Goal: Obtain resource: Obtain resource

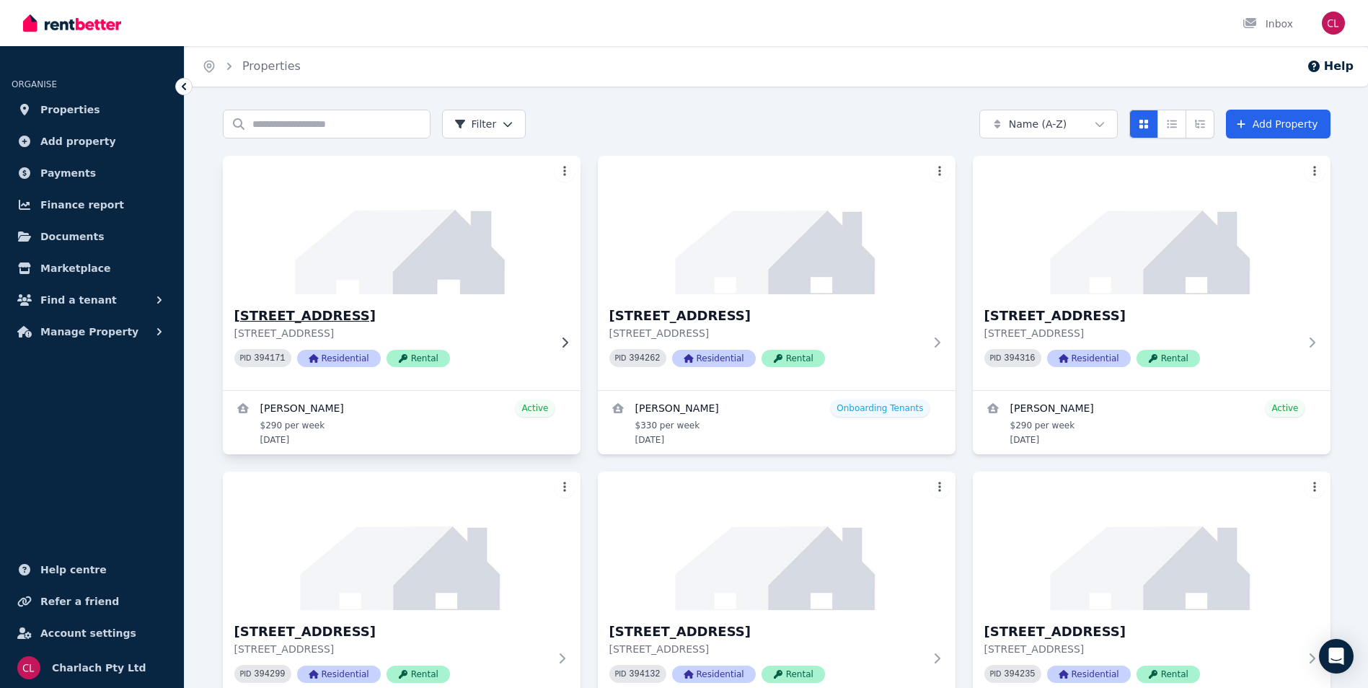
click at [338, 306] on h3 "[STREET_ADDRESS]" at bounding box center [391, 316] width 315 height 20
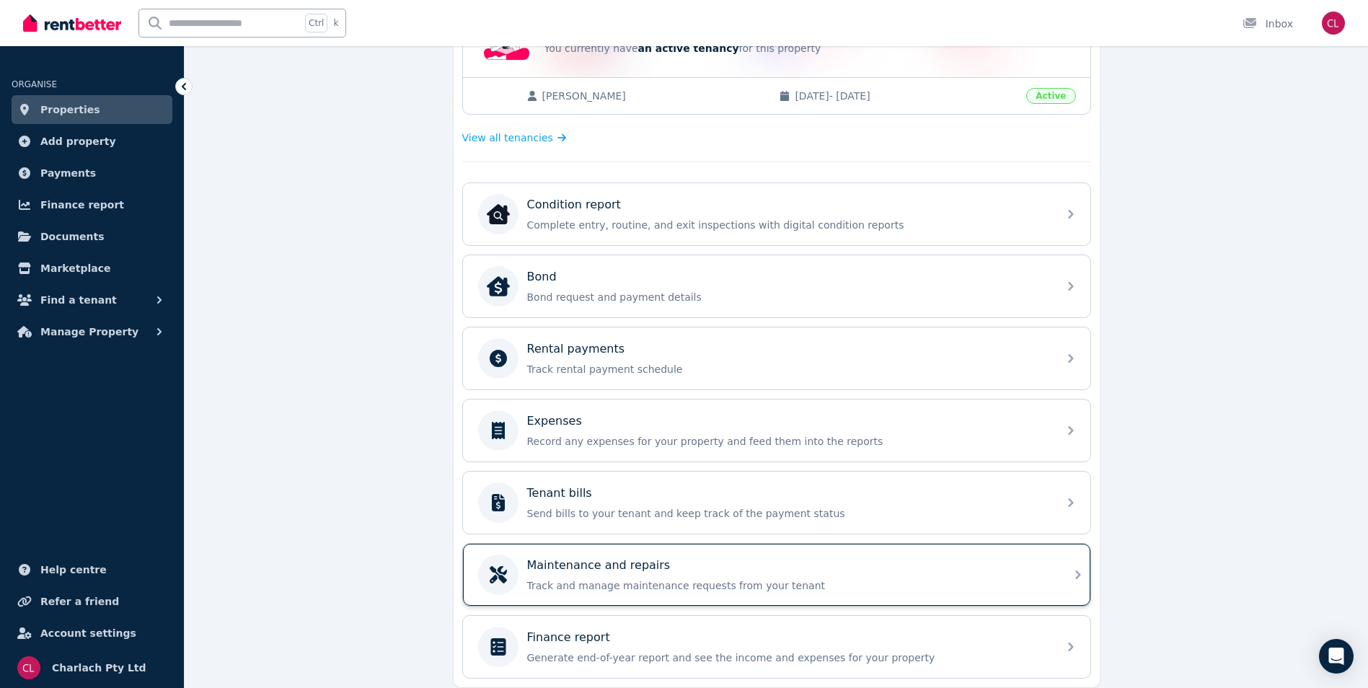
scroll to position [361, 0]
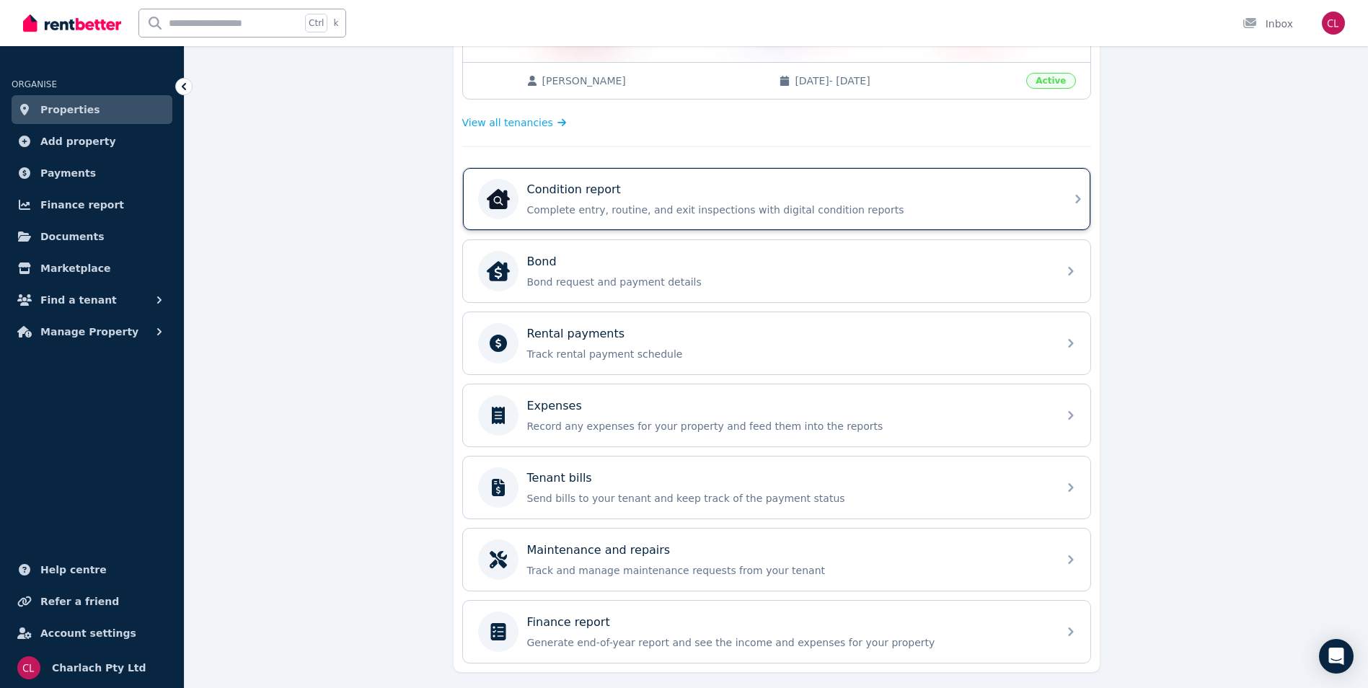
click at [648, 193] on div "Condition report" at bounding box center [788, 189] width 522 height 17
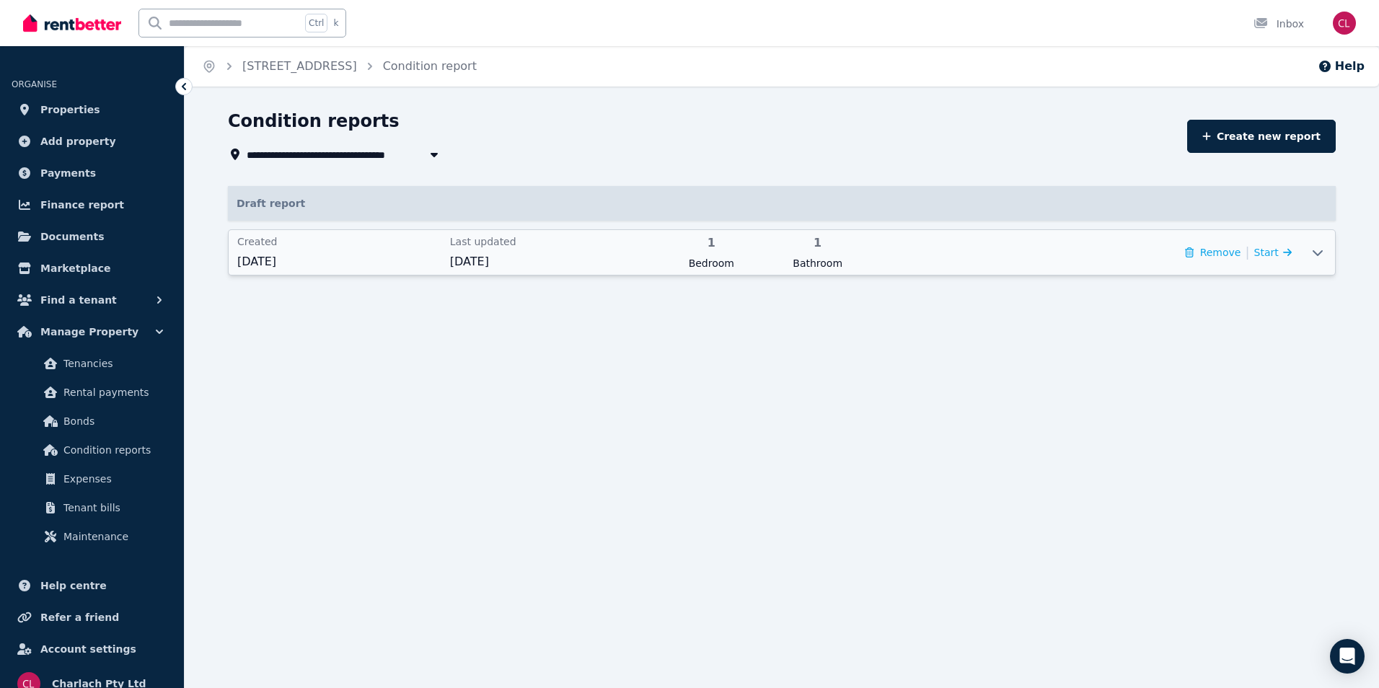
click at [1319, 252] on icon at bounding box center [1317, 253] width 17 height 12
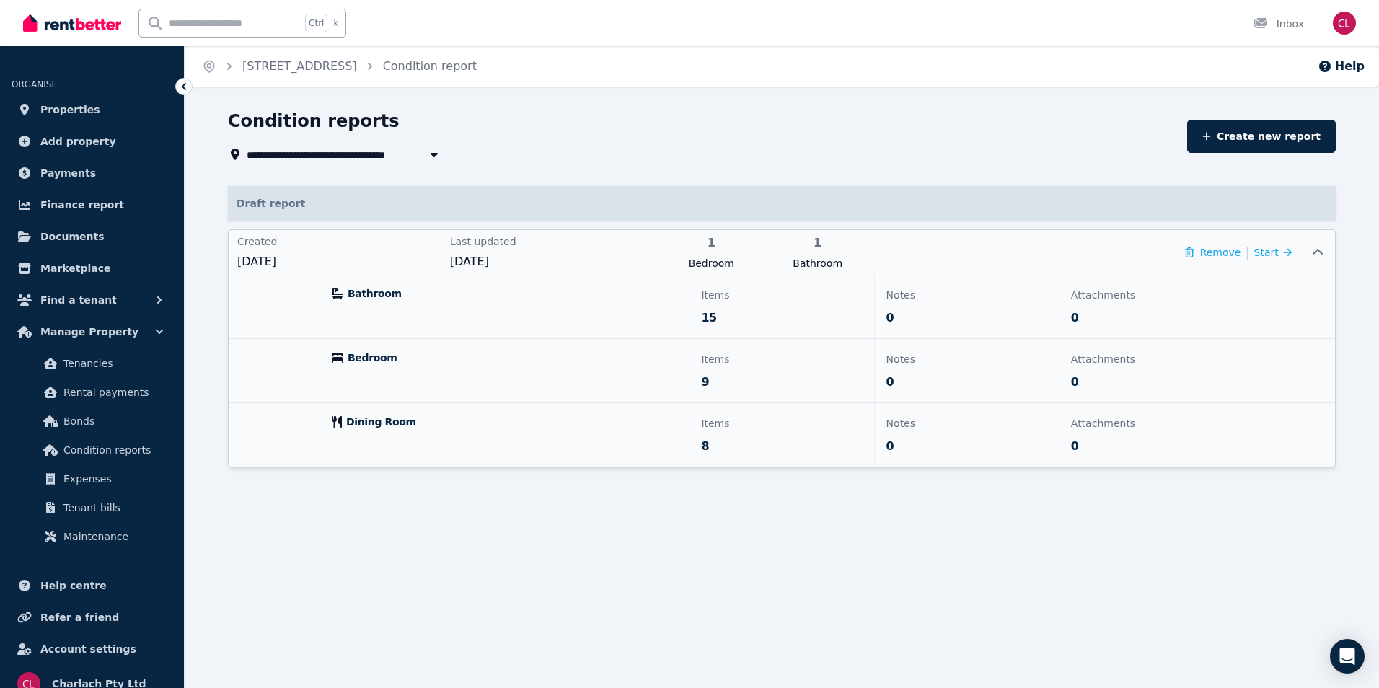
click at [374, 294] on span "Bathroom" at bounding box center [375, 293] width 54 height 14
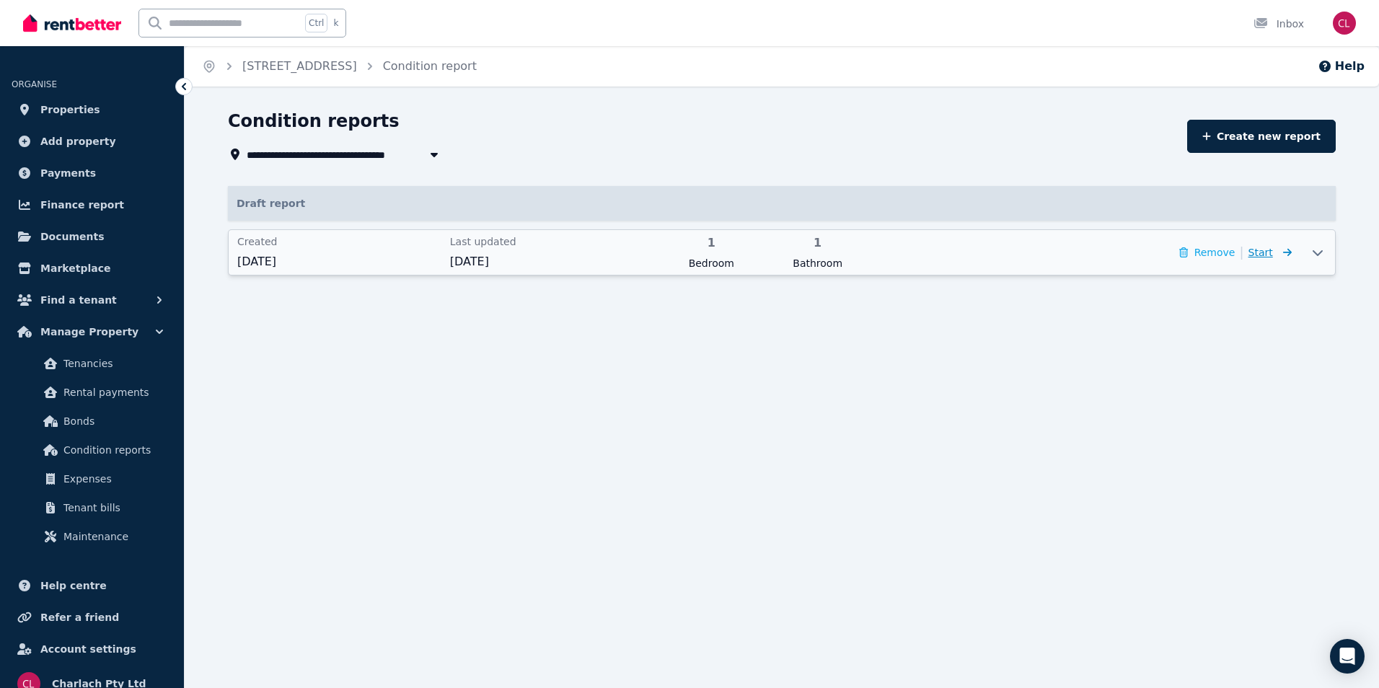
click at [1286, 255] on icon at bounding box center [1285, 252] width 14 height 10
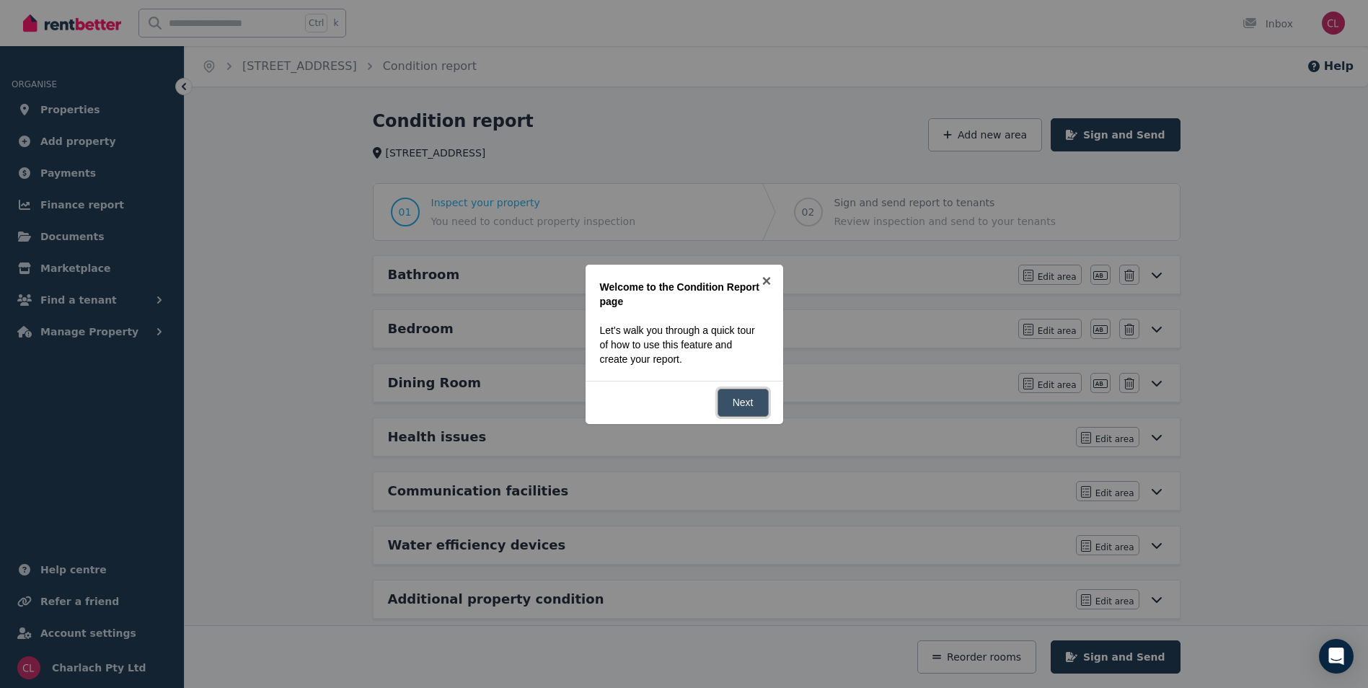
click at [753, 405] on link "Next" at bounding box center [743, 403] width 51 height 28
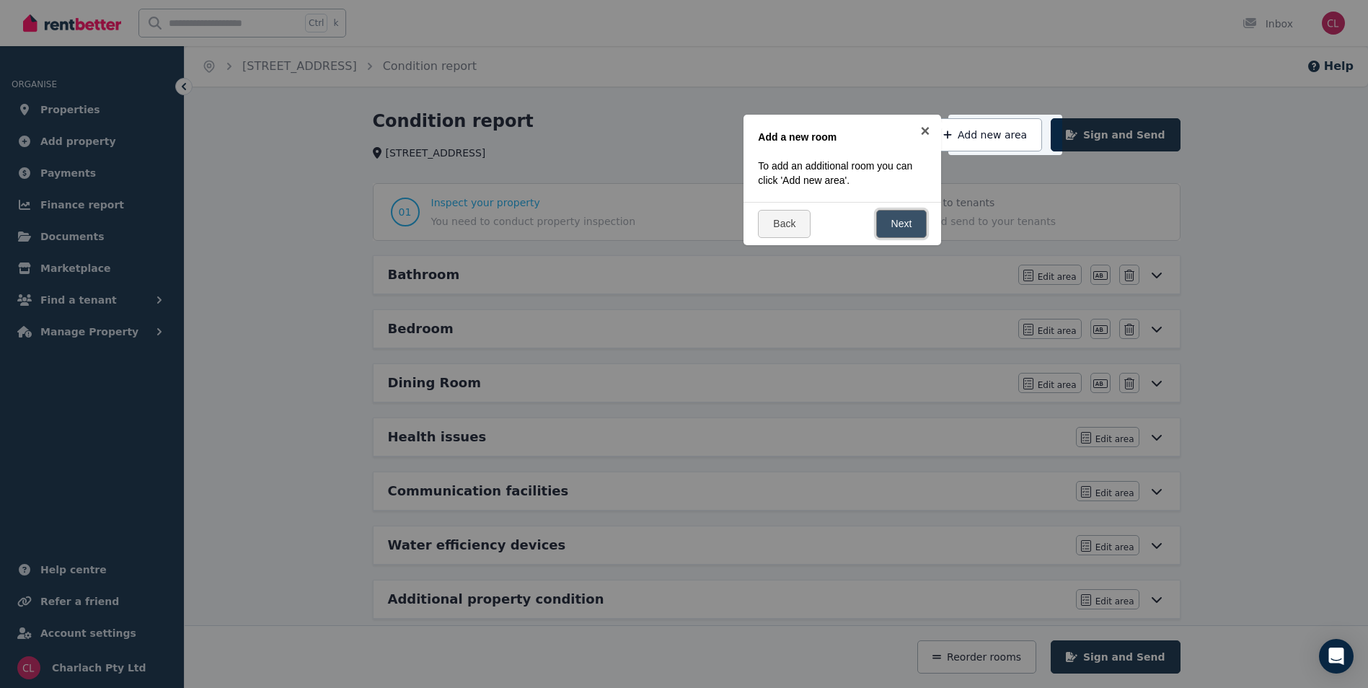
click at [906, 222] on link "Next" at bounding box center [901, 224] width 51 height 28
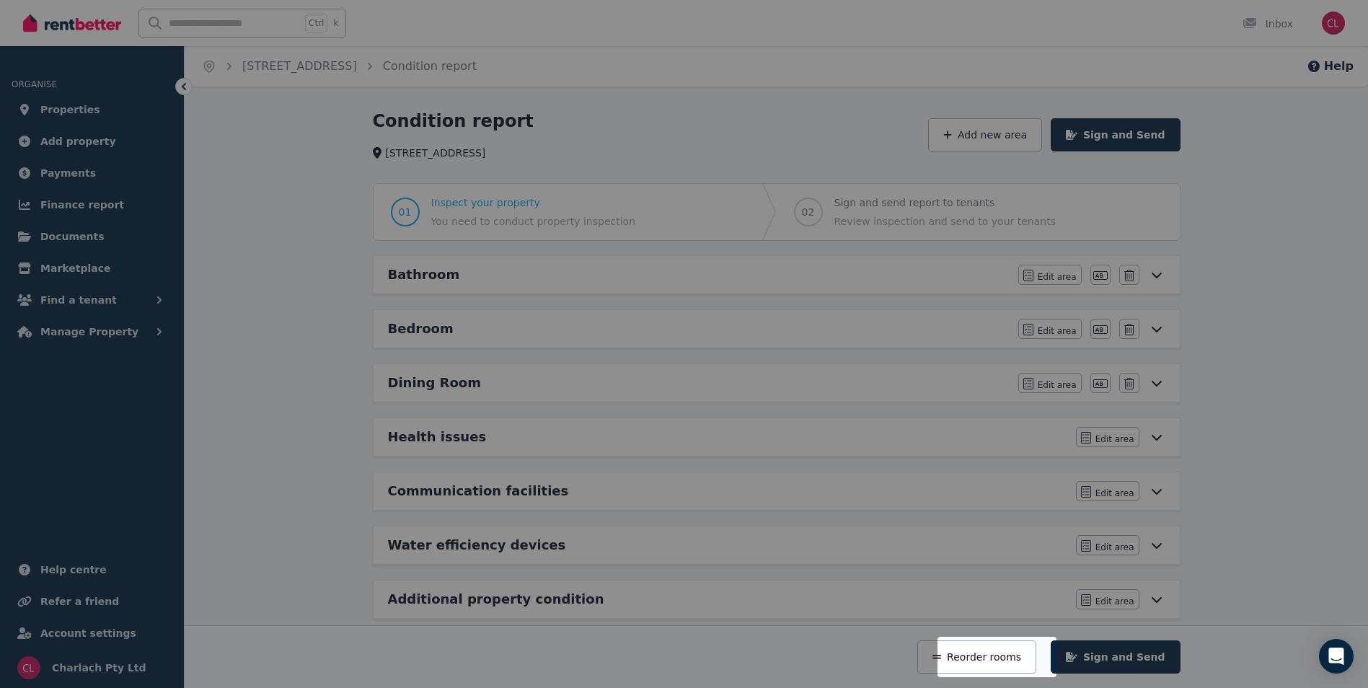
scroll to position [20, 0]
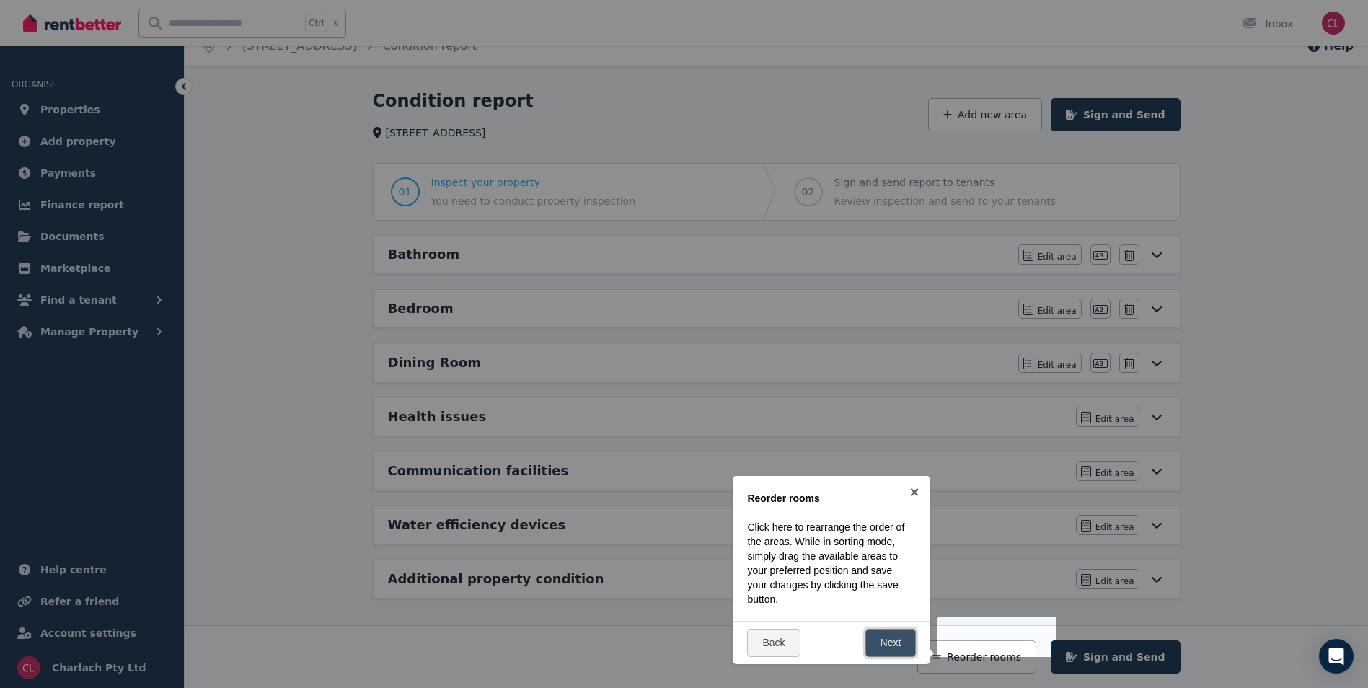
click at [889, 645] on link "Next" at bounding box center [891, 643] width 51 height 28
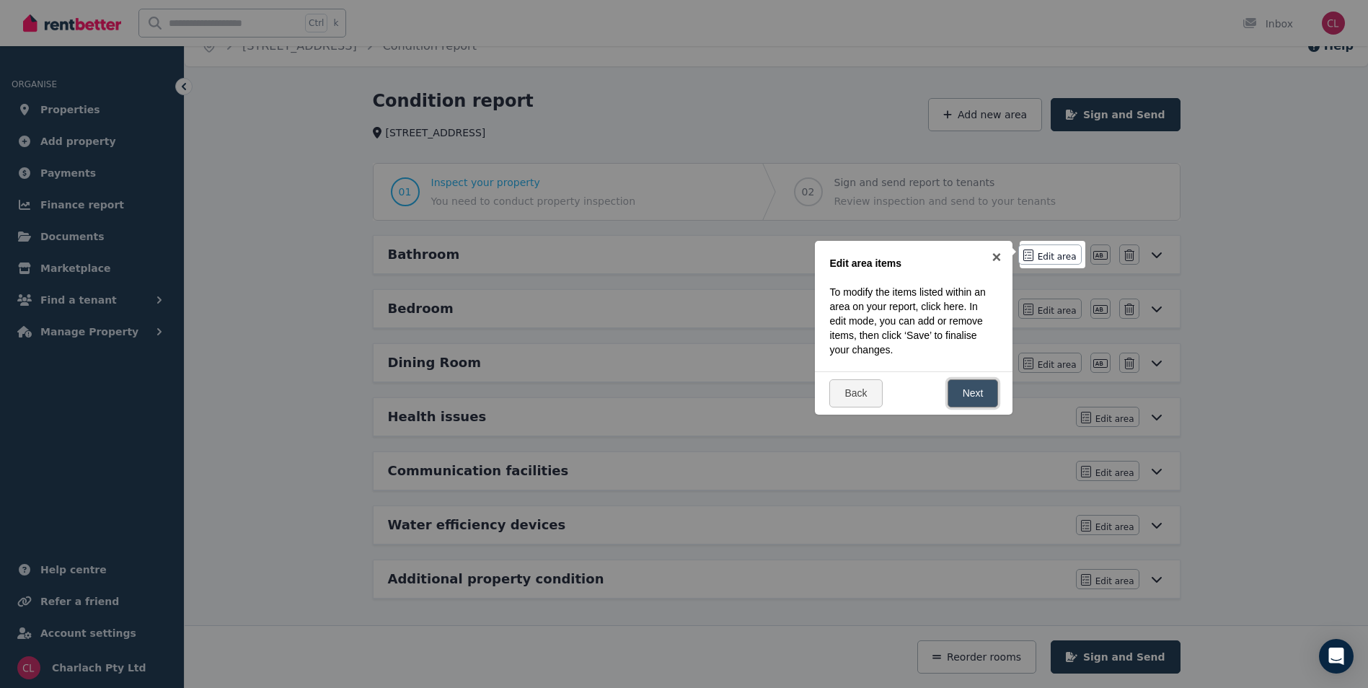
click at [976, 387] on link "Next" at bounding box center [973, 393] width 51 height 28
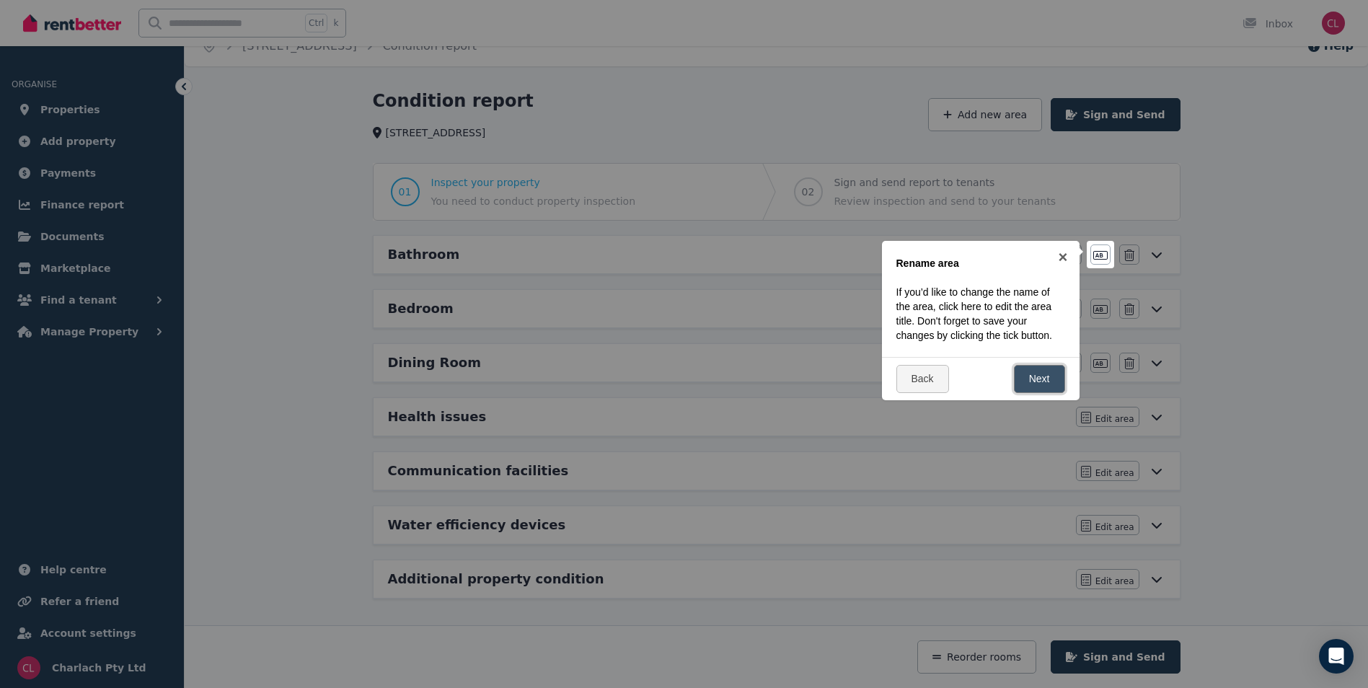
click at [1021, 387] on link "Next" at bounding box center [1039, 379] width 51 height 28
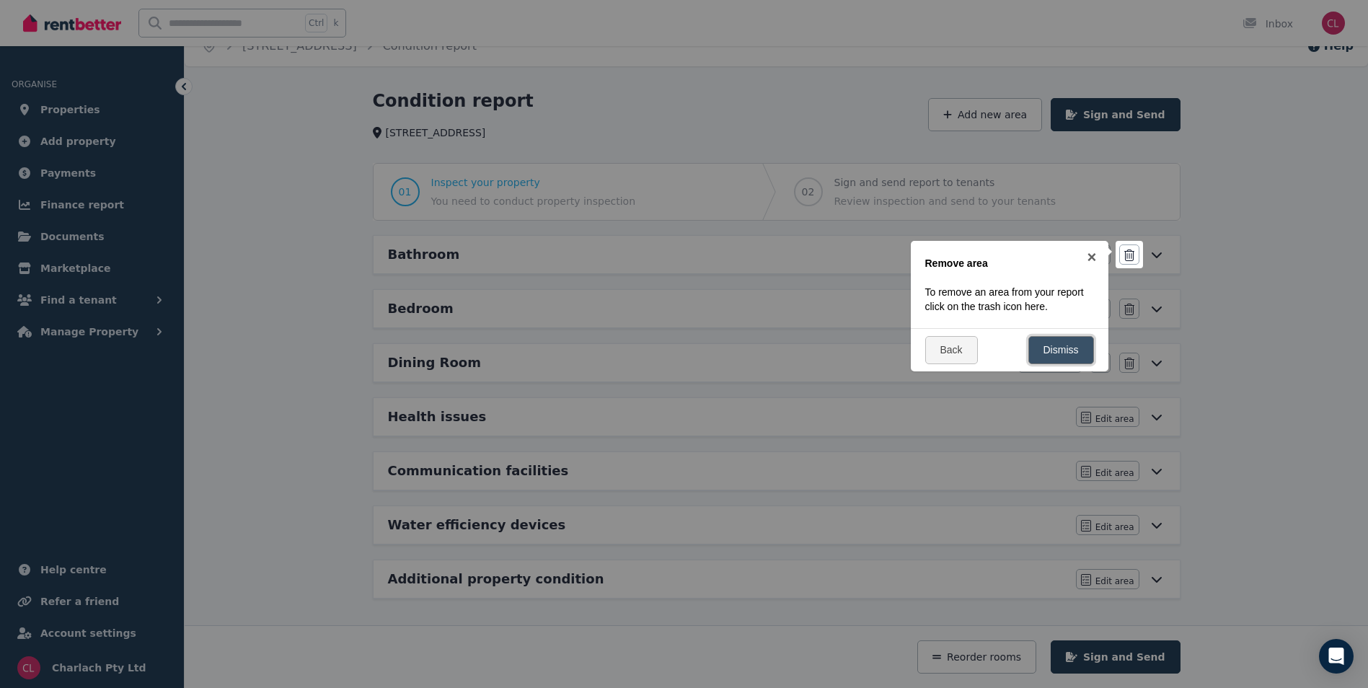
click at [1065, 350] on link "Dismiss" at bounding box center [1062, 350] width 66 height 28
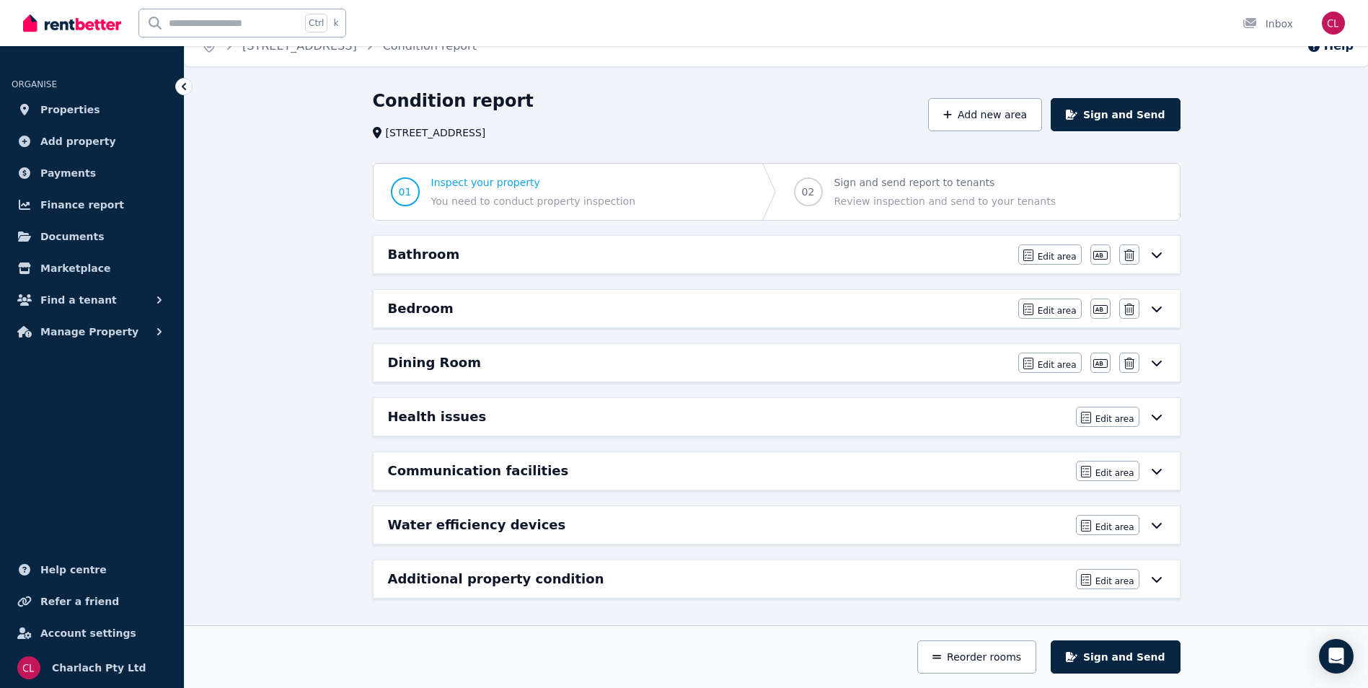
click at [470, 258] on div "Bathroom" at bounding box center [699, 255] width 622 height 20
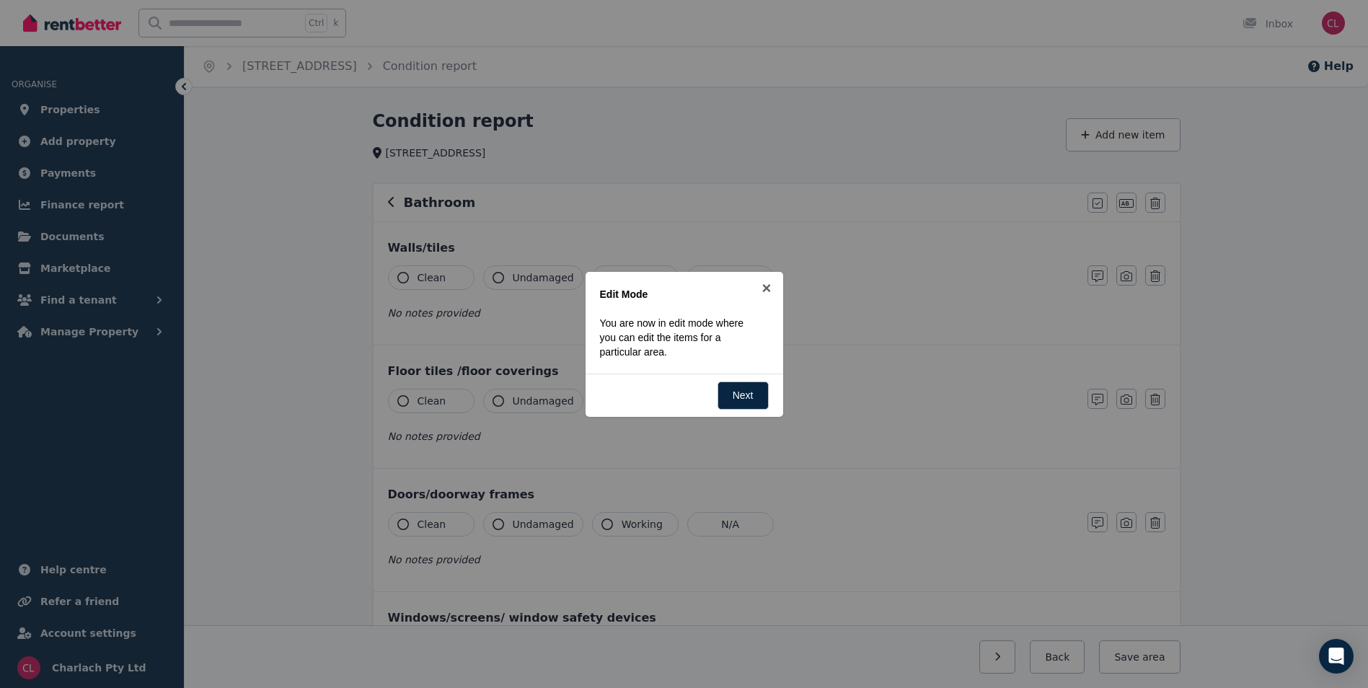
click at [771, 395] on div "Back Next" at bounding box center [685, 395] width 198 height 43
click at [757, 395] on link "Next" at bounding box center [743, 396] width 51 height 28
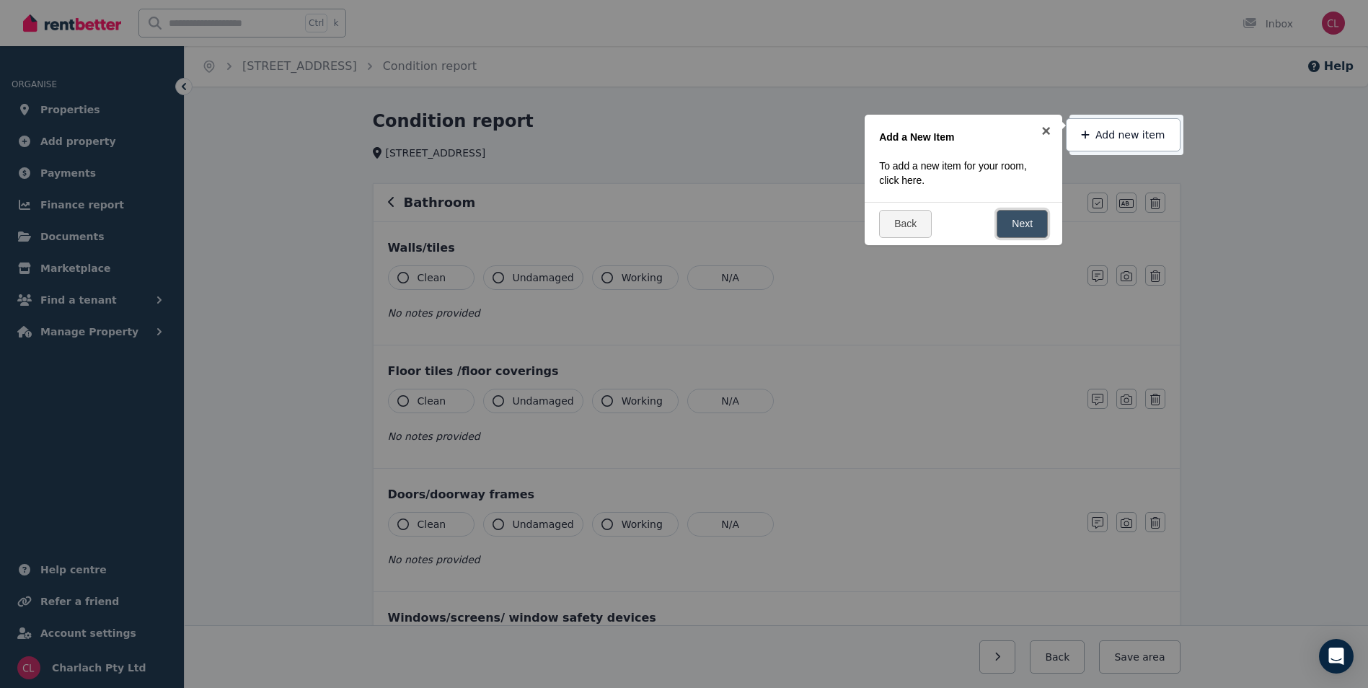
click at [1034, 221] on link "Next" at bounding box center [1022, 224] width 51 height 28
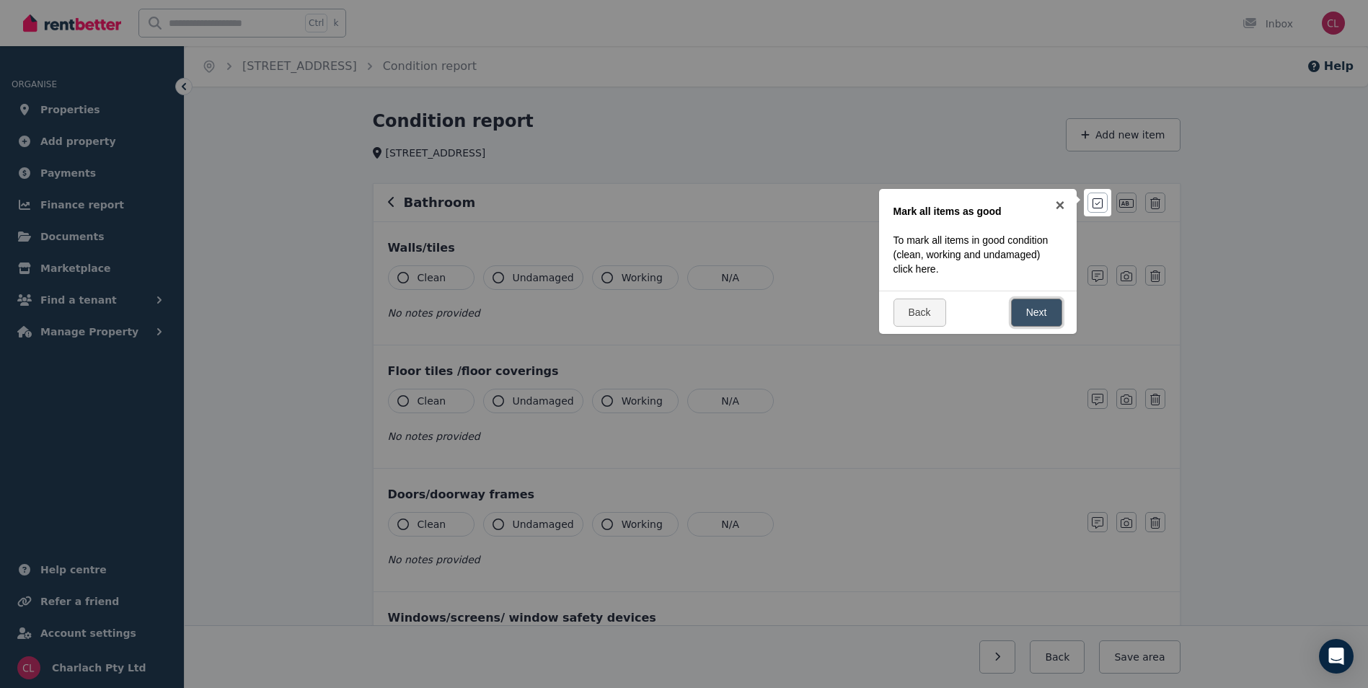
click at [1043, 302] on link "Next" at bounding box center [1036, 313] width 51 height 28
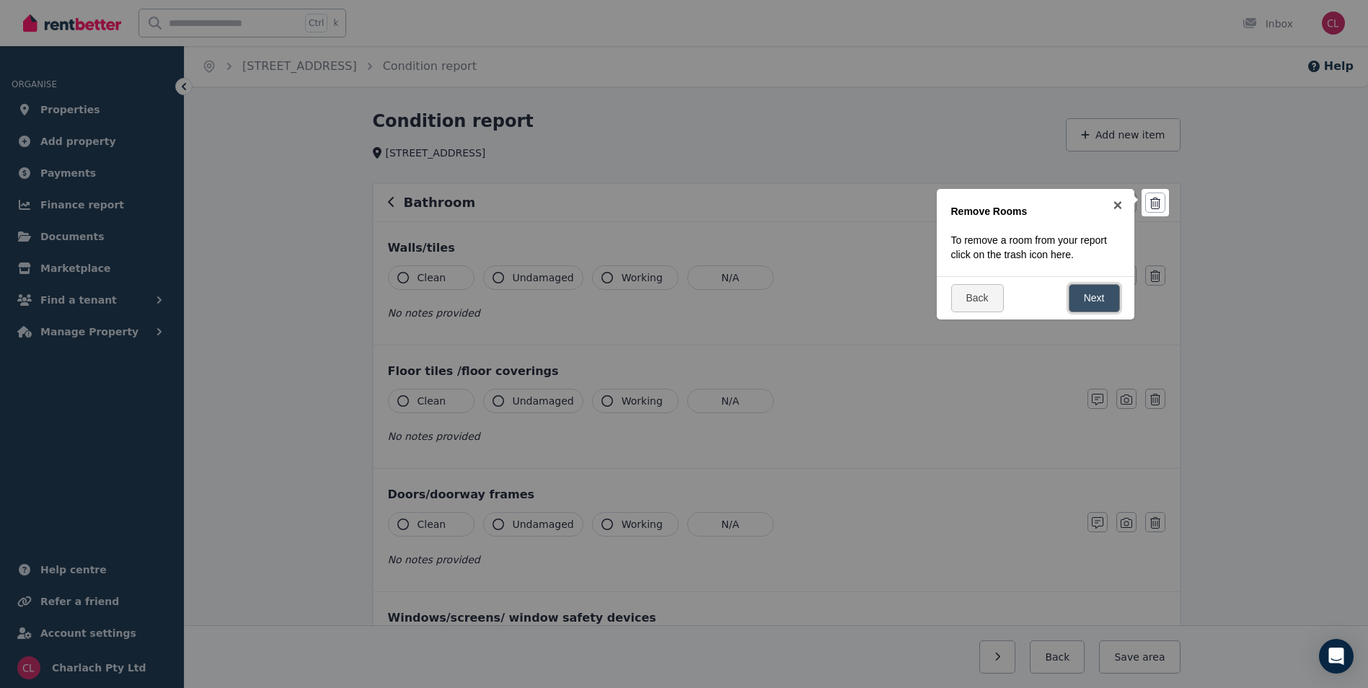
click at [1088, 289] on link "Next" at bounding box center [1094, 298] width 51 height 28
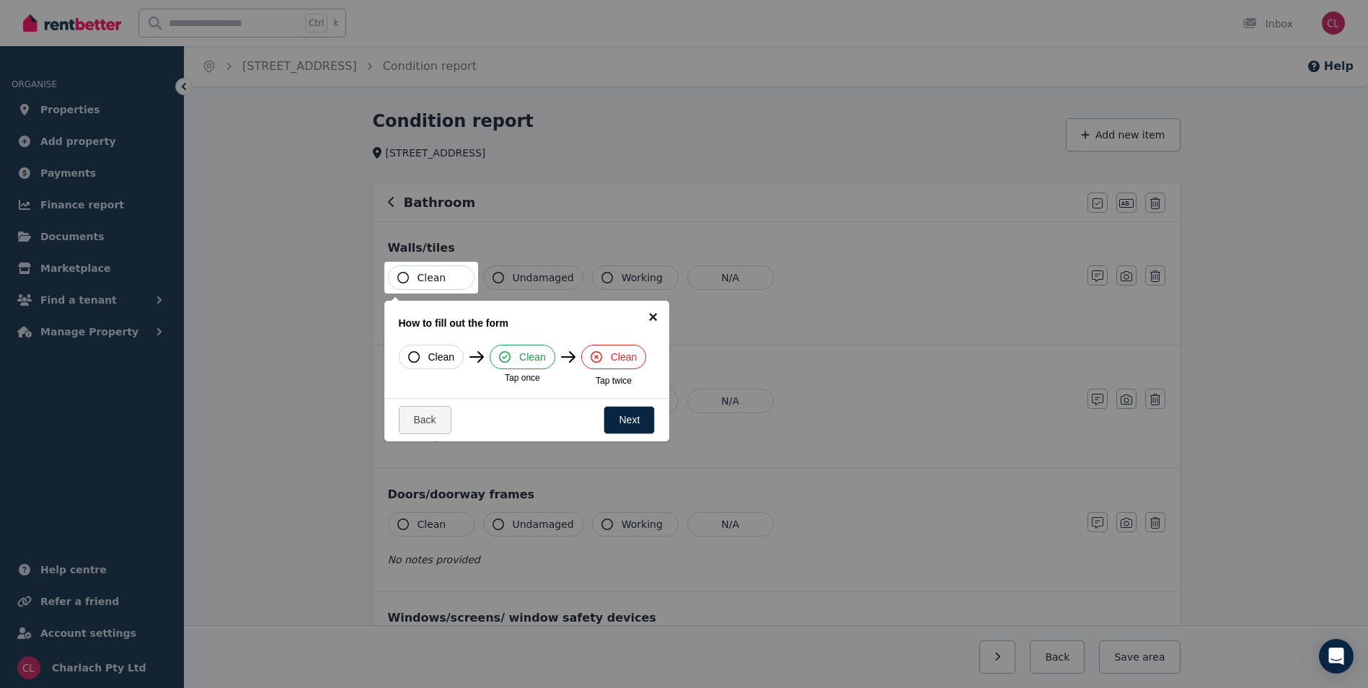
click at [650, 320] on link "×" at bounding box center [653, 317] width 32 height 32
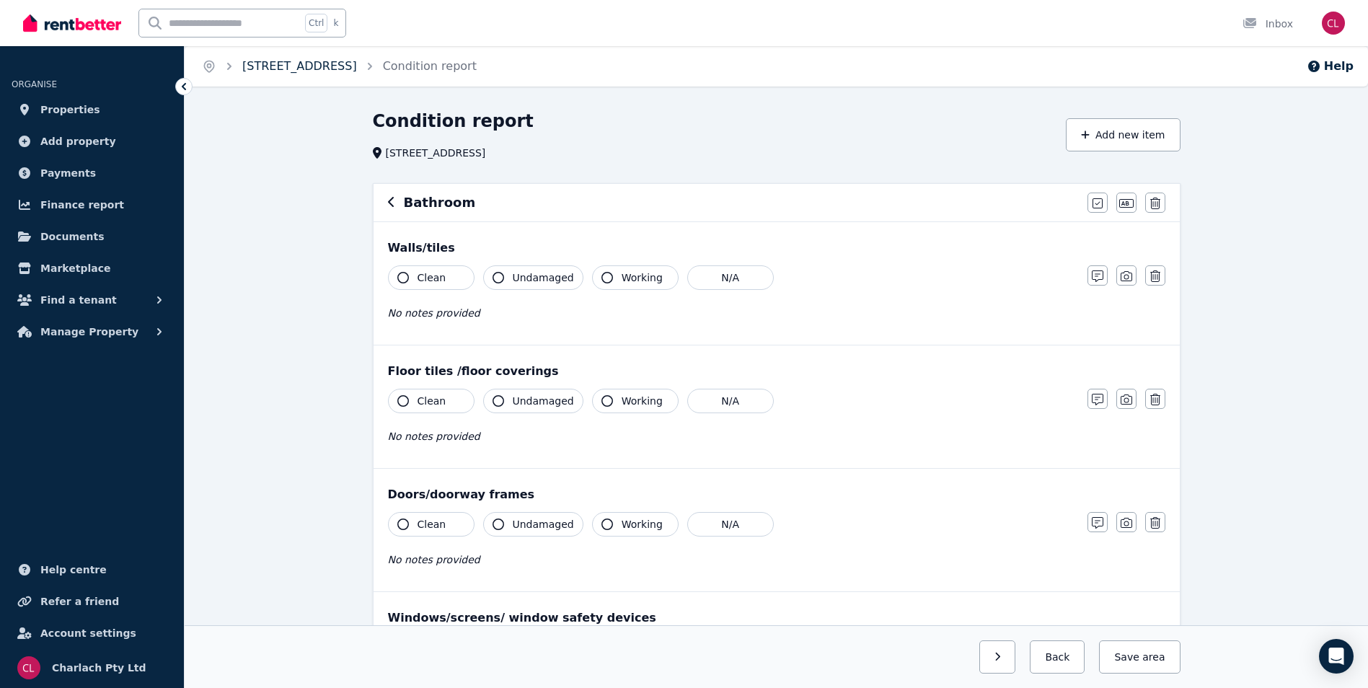
click at [341, 72] on link "[STREET_ADDRESS]" at bounding box center [299, 66] width 115 height 14
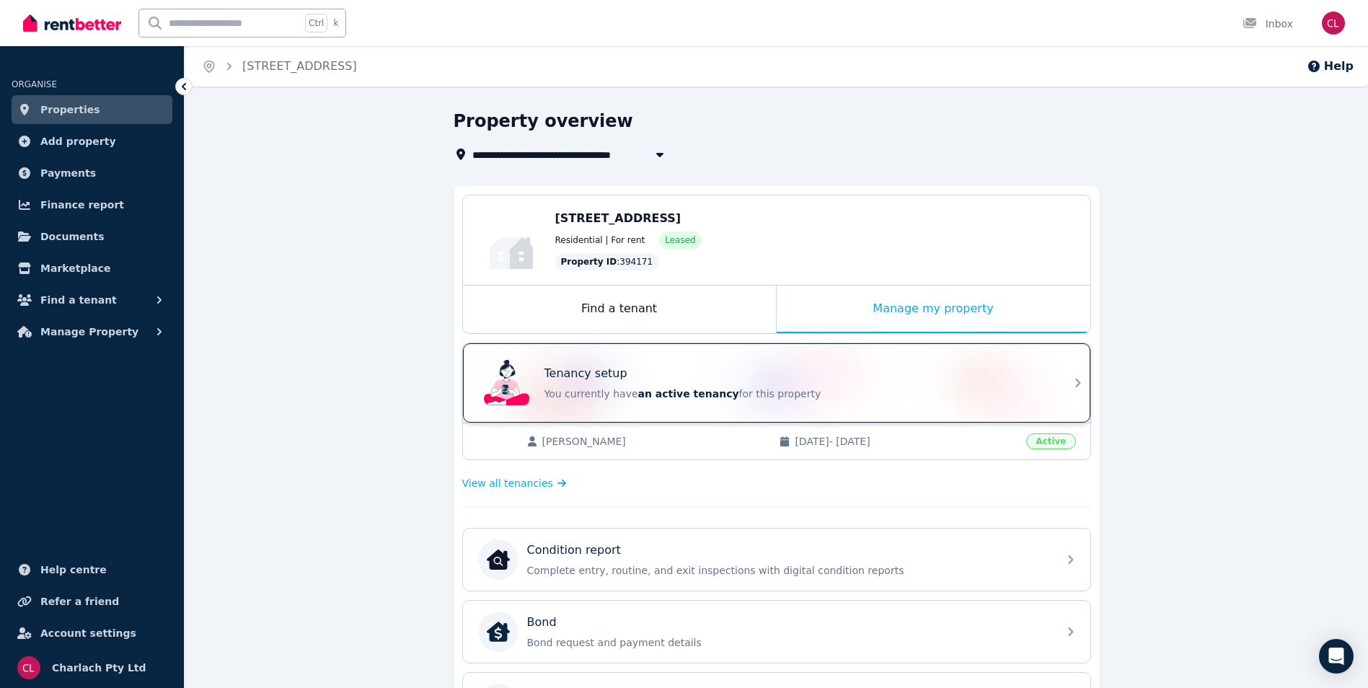
click at [645, 386] on div "Tenancy setup You currently have an active tenancy for this property" at bounding box center [797, 383] width 505 height 36
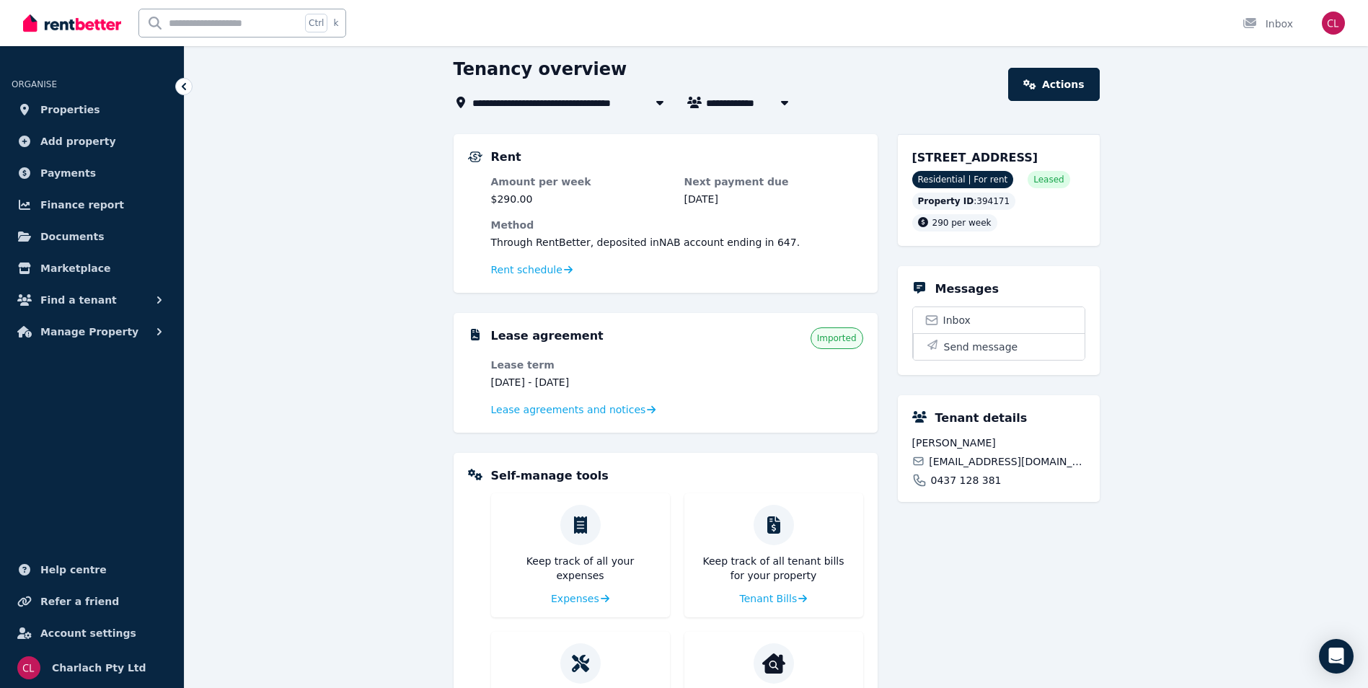
scroll to position [144, 0]
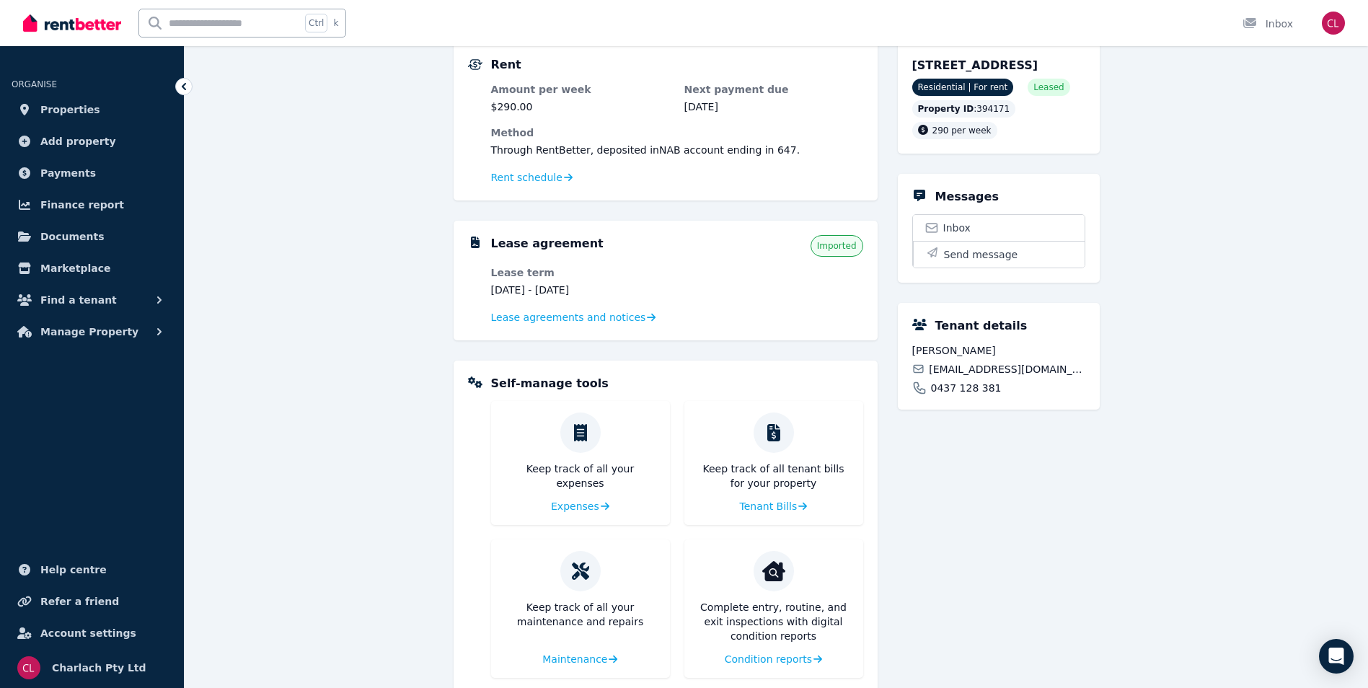
click at [589, 325] on div "Lease agreements and notices" at bounding box center [677, 317] width 372 height 17
click at [598, 319] on span "Lease agreements and notices" at bounding box center [568, 317] width 155 height 14
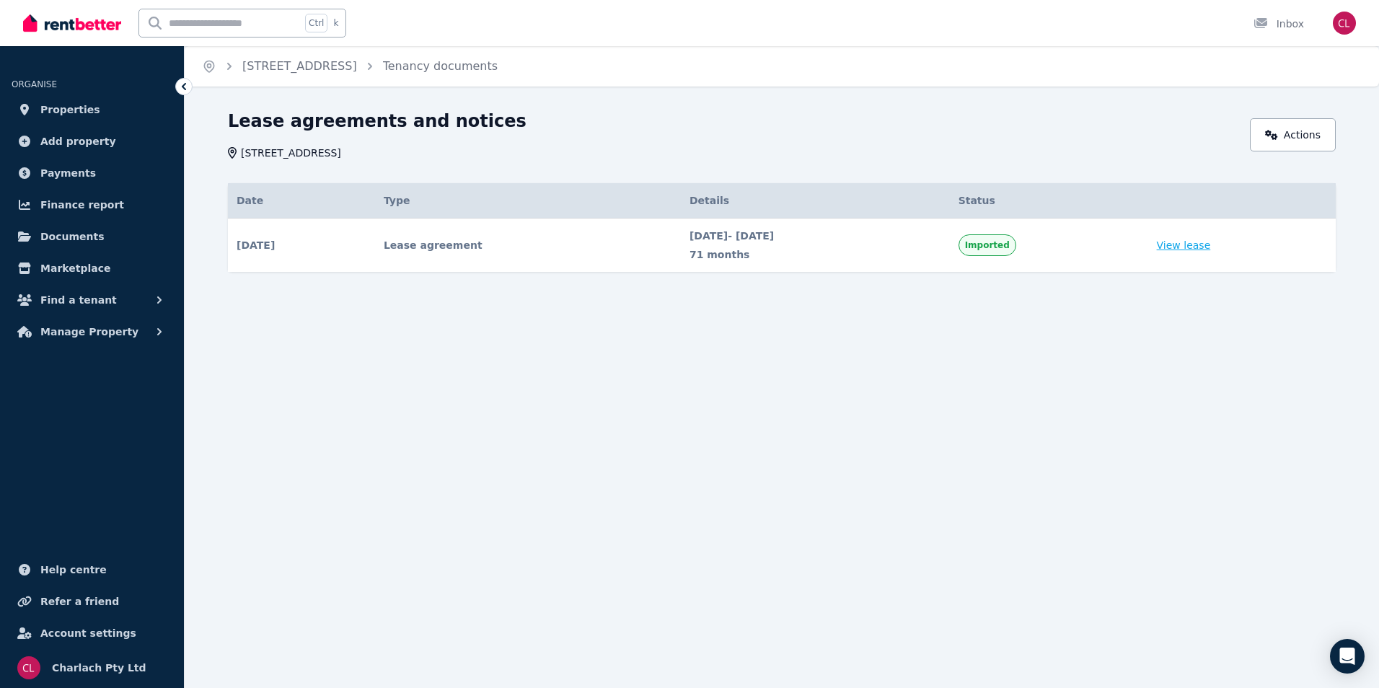
click at [1211, 245] on link "View lease" at bounding box center [1184, 245] width 54 height 14
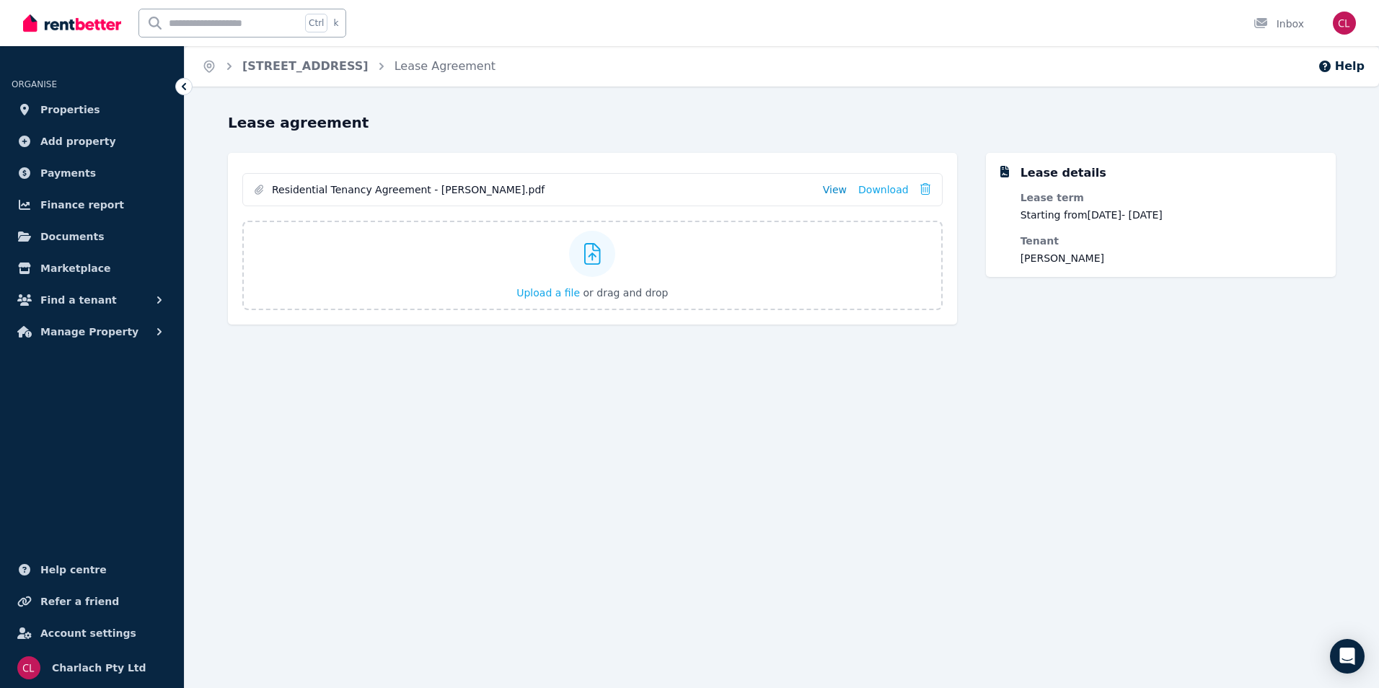
click at [838, 188] on link "View" at bounding box center [835, 190] width 24 height 14
